Goal: Navigation & Orientation: Find specific page/section

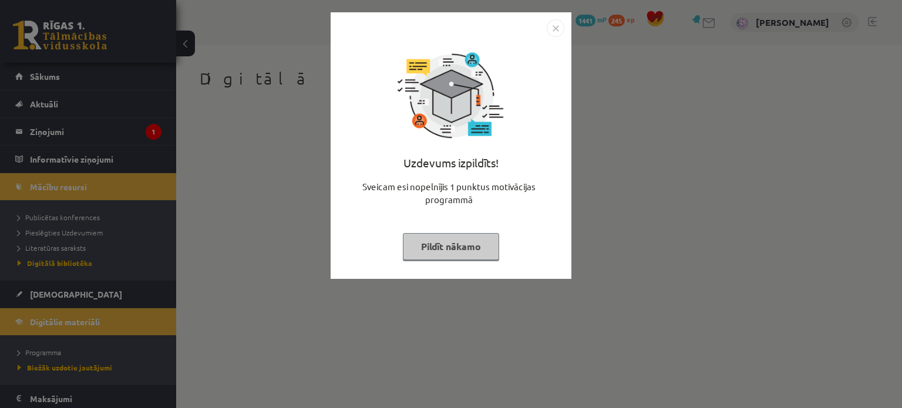
click at [455, 251] on button "Pildīt nākamo" at bounding box center [451, 246] width 96 height 27
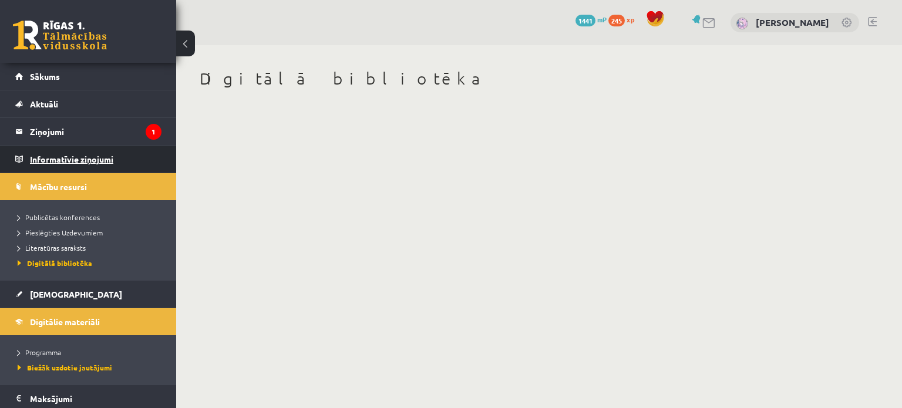
click at [48, 157] on legend "Informatīvie ziņojumi 0" at bounding box center [96, 159] width 132 height 27
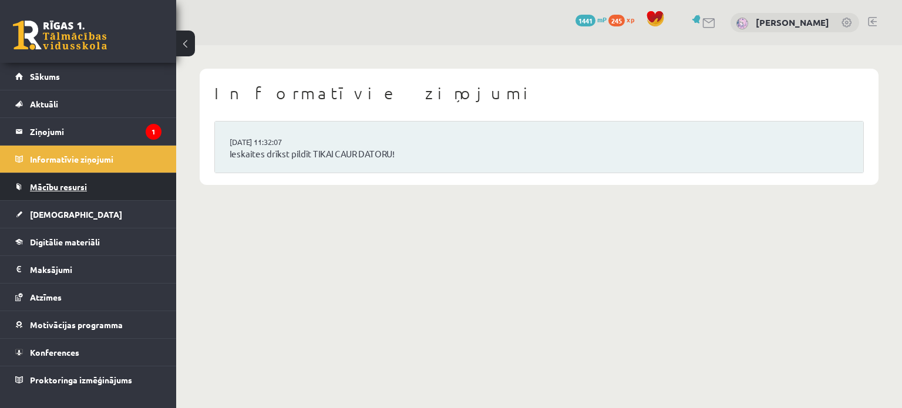
click at [59, 196] on link "Mācību resursi" at bounding box center [88, 186] width 146 height 27
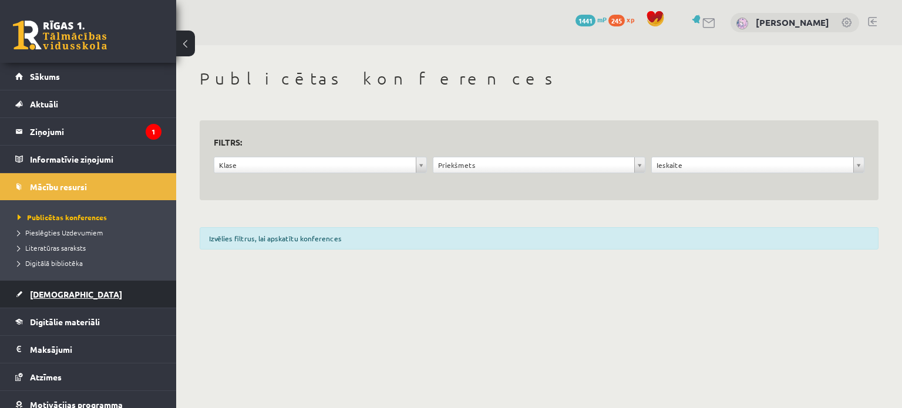
click at [59, 297] on span "[DEMOGRAPHIC_DATA]" at bounding box center [76, 294] width 92 height 11
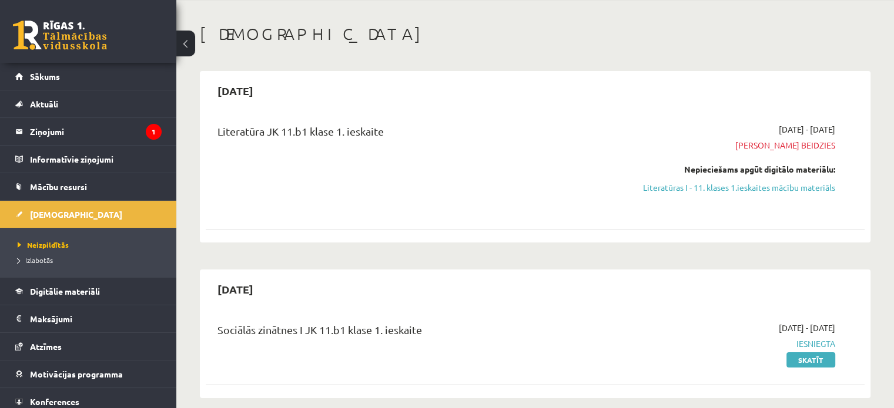
scroll to position [78, 0]
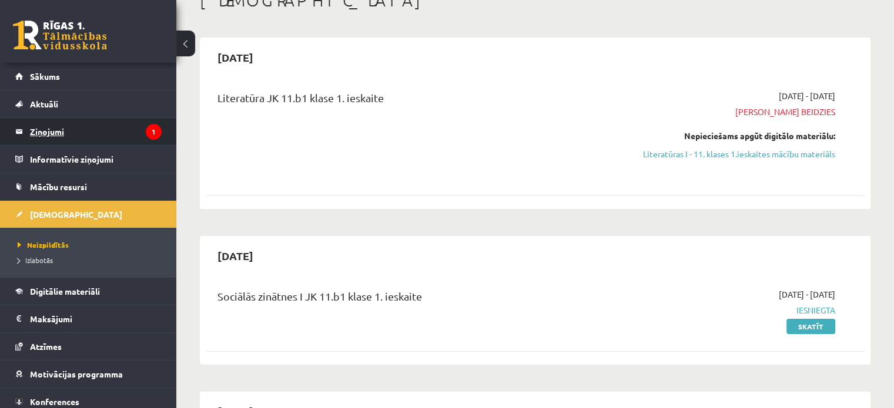
click at [131, 133] on legend "Ziņojumi 1" at bounding box center [96, 131] width 132 height 27
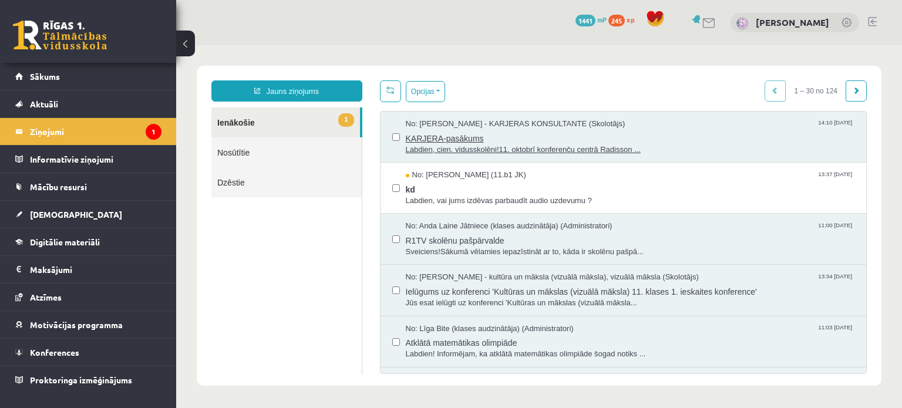
click at [466, 145] on span "Labdien, cien. vidusskolēni!11. oktobrī konferenču centrā Radisson ..." at bounding box center [630, 150] width 449 height 11
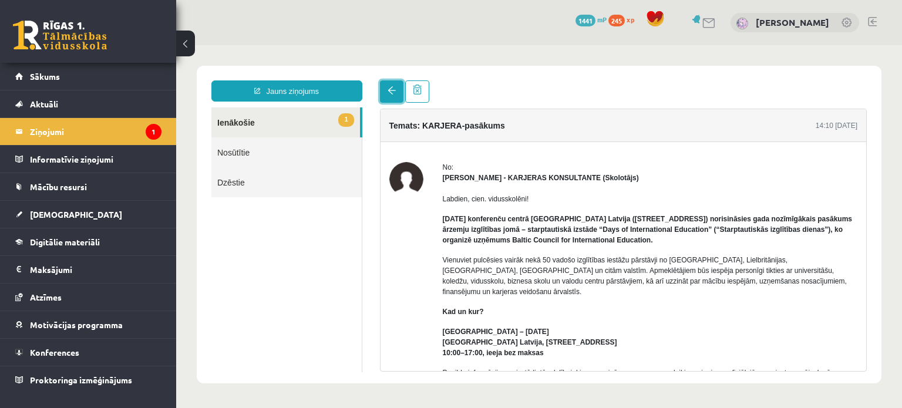
click at [381, 89] on link at bounding box center [391, 91] width 23 height 22
click at [297, 148] on link "Nosūtītie" at bounding box center [286, 152] width 150 height 30
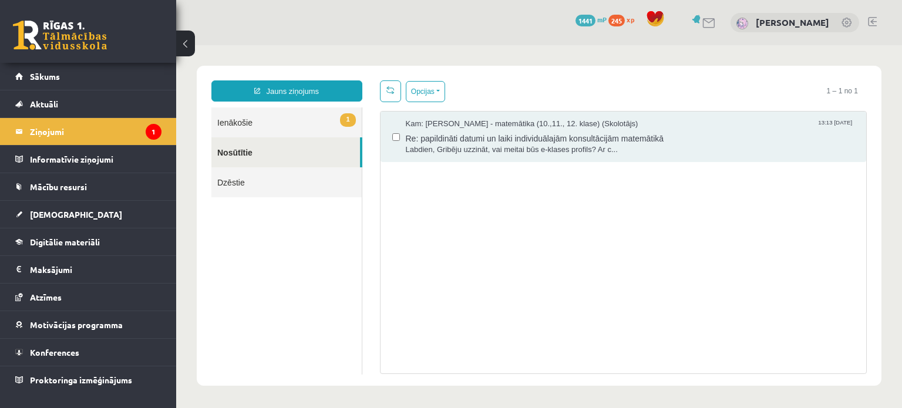
click at [264, 160] on link "Nosūtītie" at bounding box center [285, 152] width 149 height 30
drag, startPoint x: 313, startPoint y: 110, endPoint x: 307, endPoint y: 115, distance: 7.9
click at [313, 110] on link "1 Ienākošie" at bounding box center [286, 123] width 150 height 30
click at [83, 165] on legend "Informatīvie ziņojumi 0" at bounding box center [96, 159] width 132 height 27
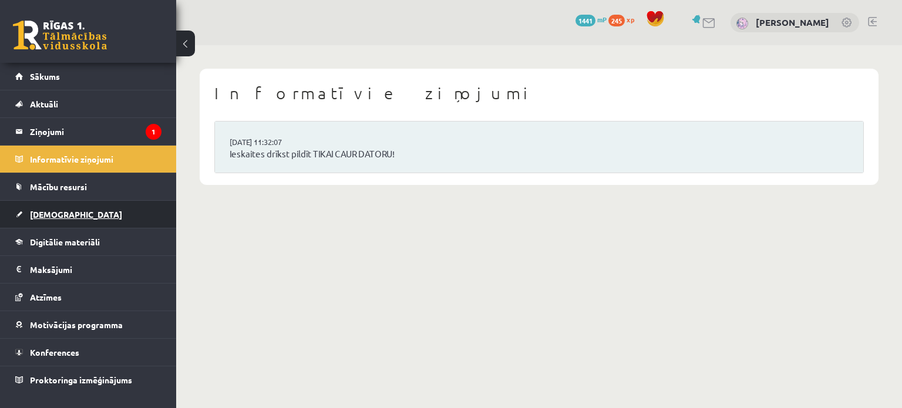
click at [70, 201] on link "[DEMOGRAPHIC_DATA]" at bounding box center [88, 214] width 146 height 27
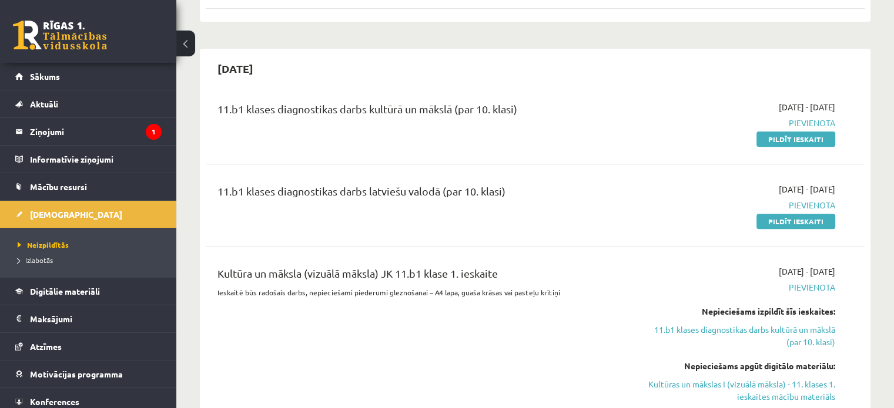
scroll to position [431, 0]
